Goal: Find specific page/section: Find specific page/section

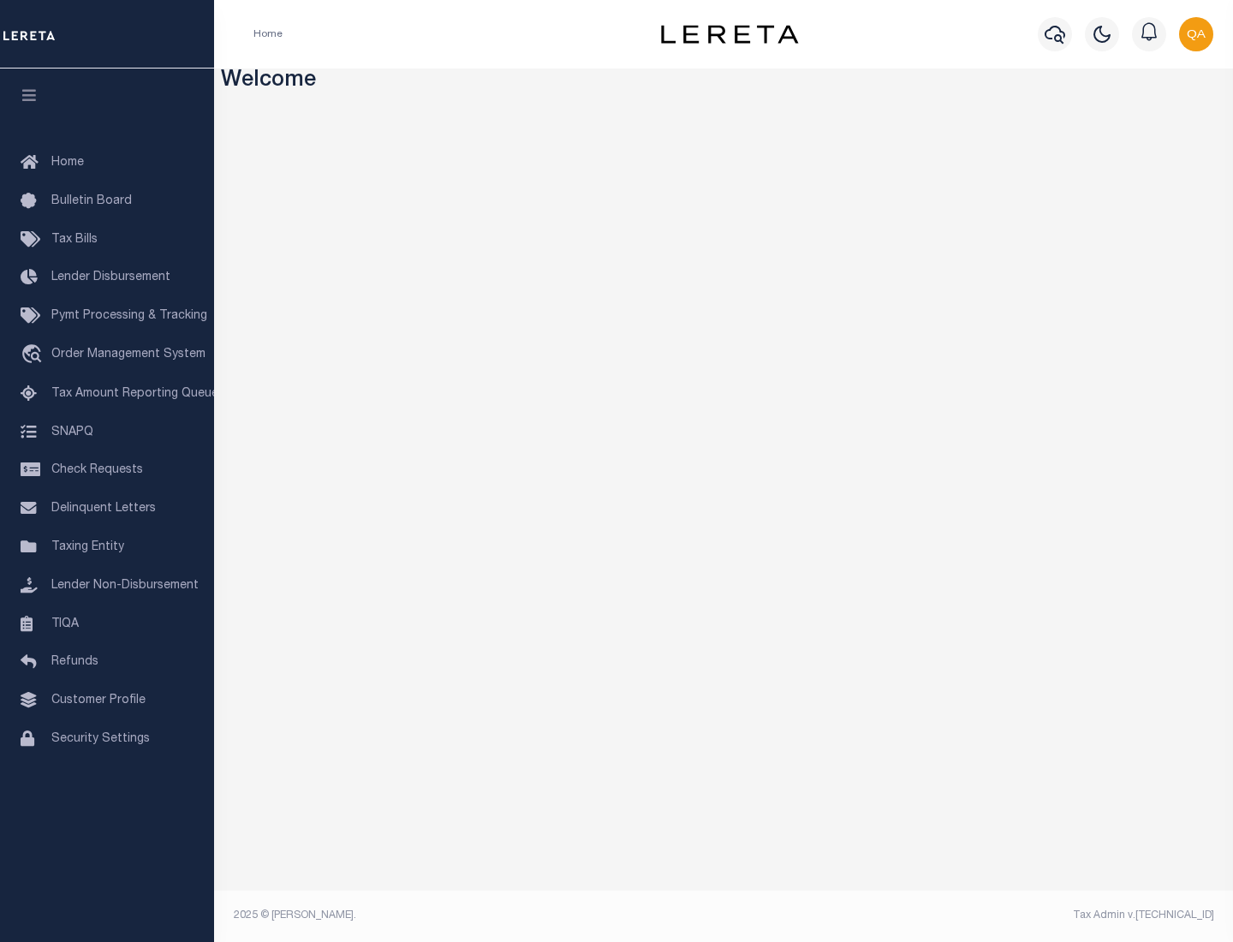
click at [107, 623] on link "TIQA" at bounding box center [107, 624] width 214 height 39
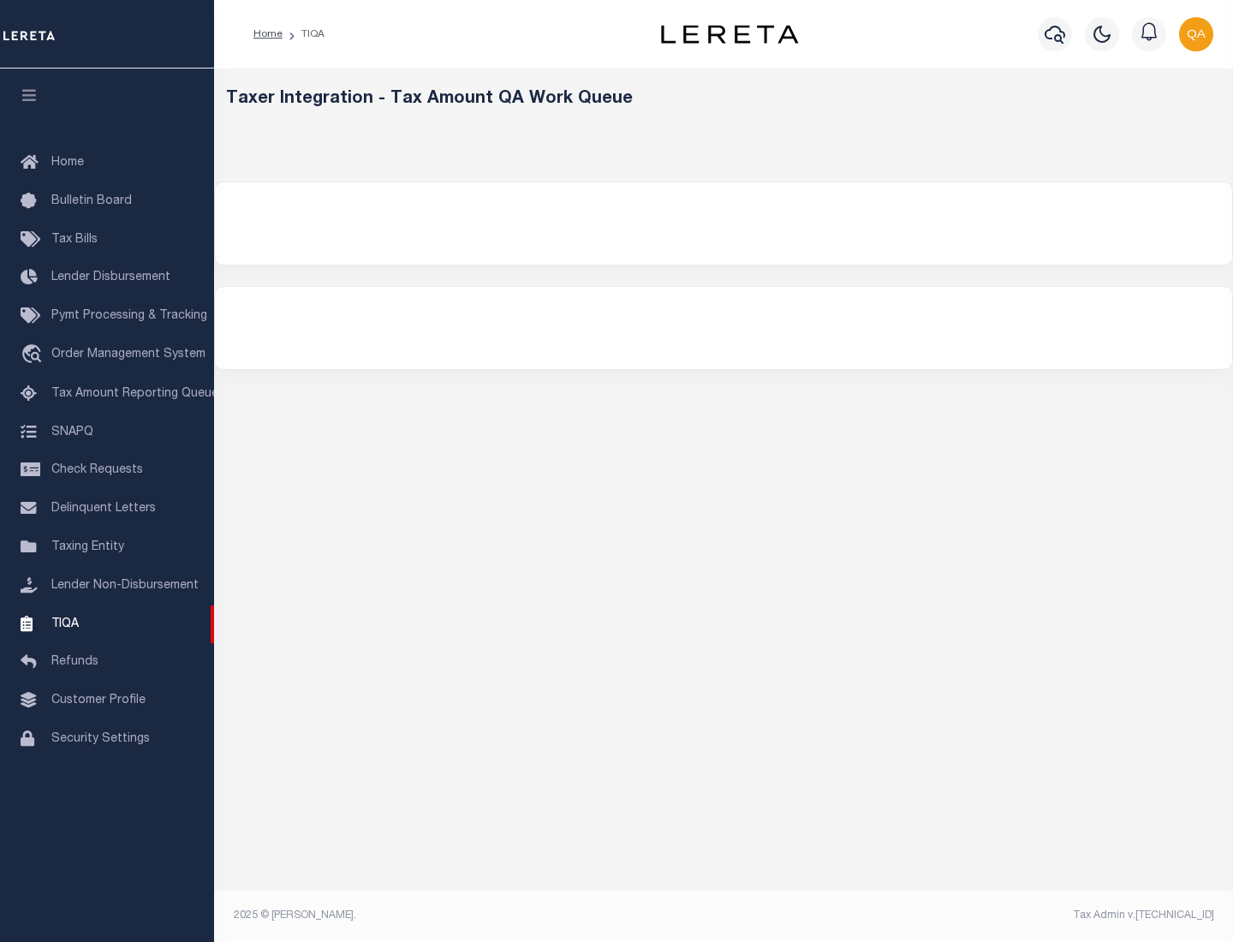
select select "200"
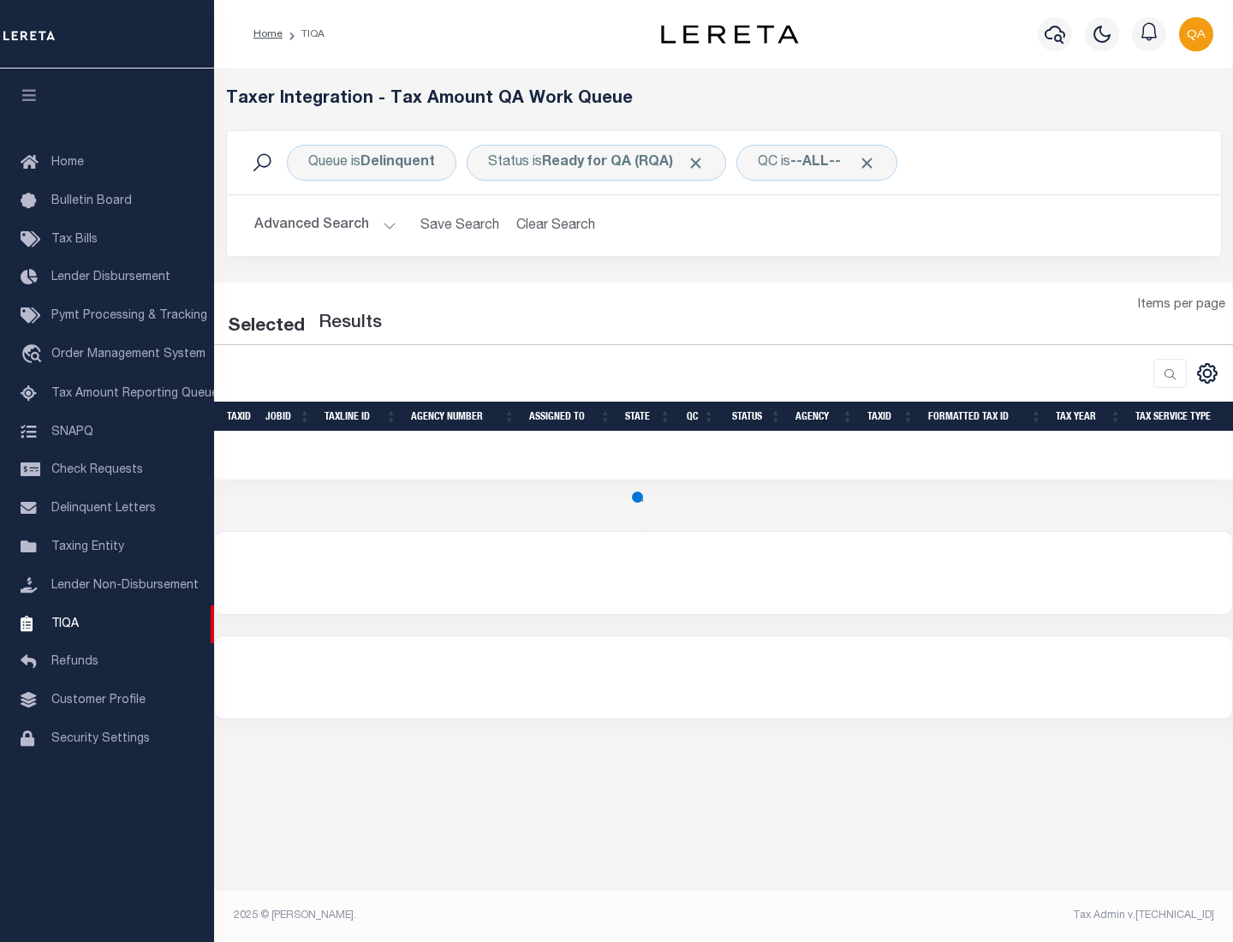
select select "200"
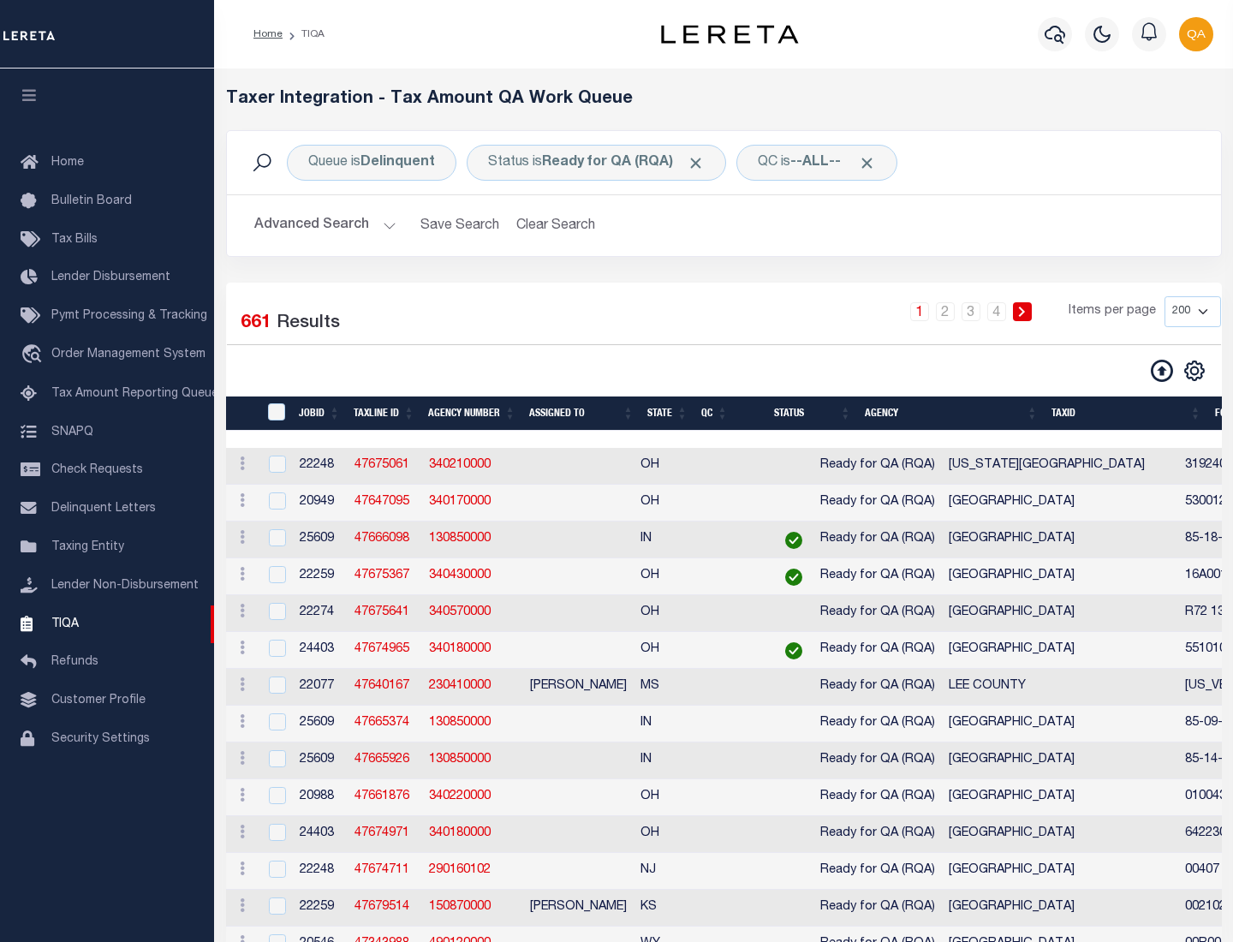
click at [701, 163] on span "Click to Remove" at bounding box center [696, 163] width 18 height 18
